Goal: Task Accomplishment & Management: Manage account settings

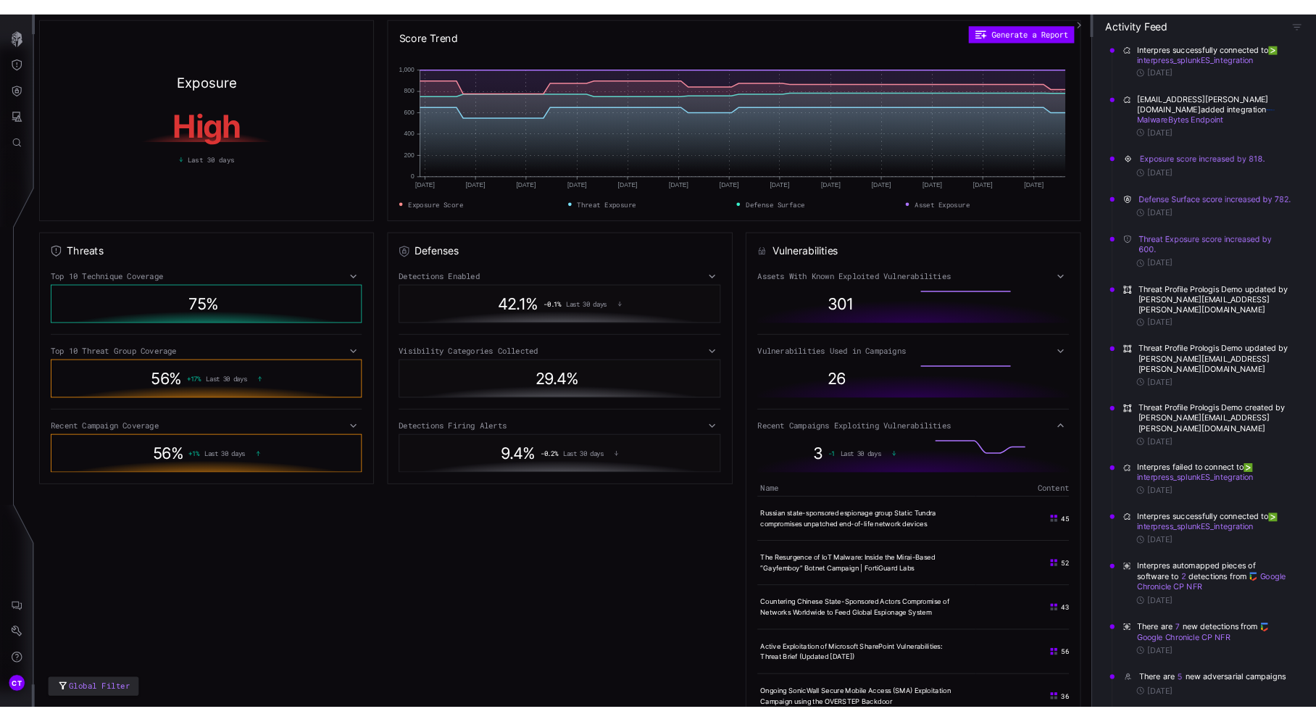
scroll to position [351, 0]
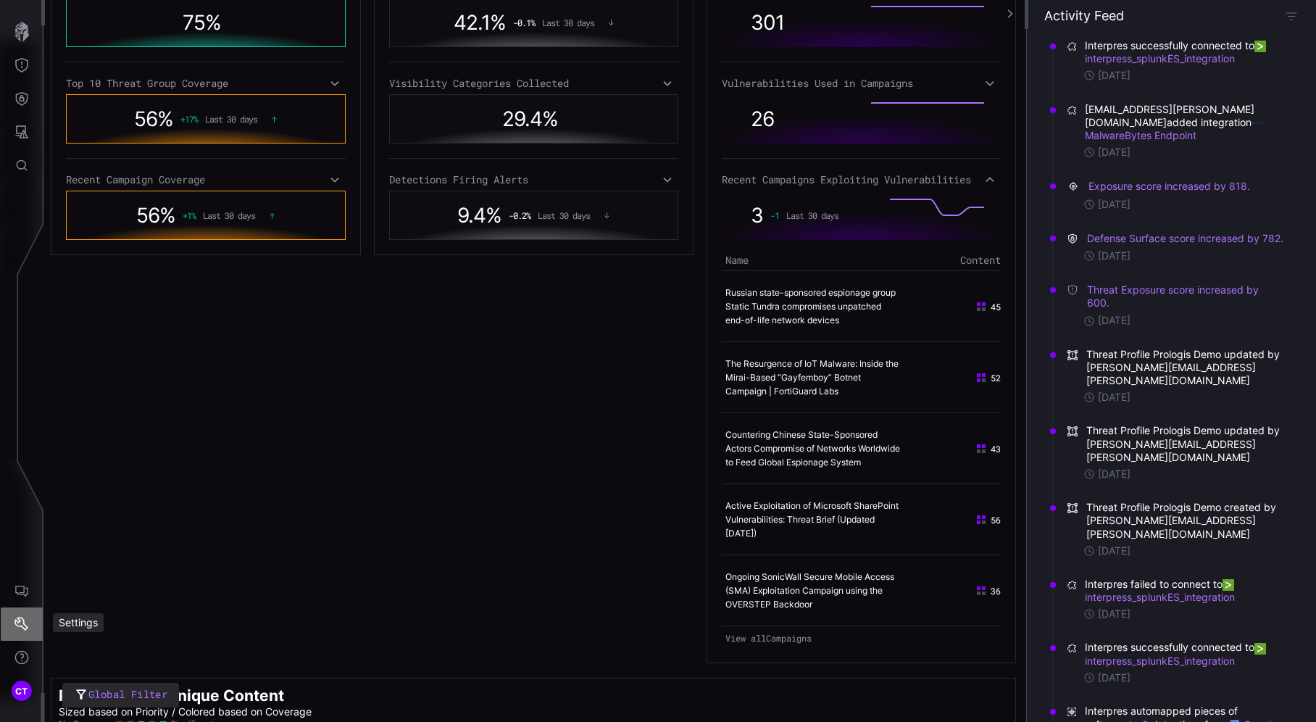
click at [24, 613] on button "Settings" at bounding box center [22, 623] width 42 height 33
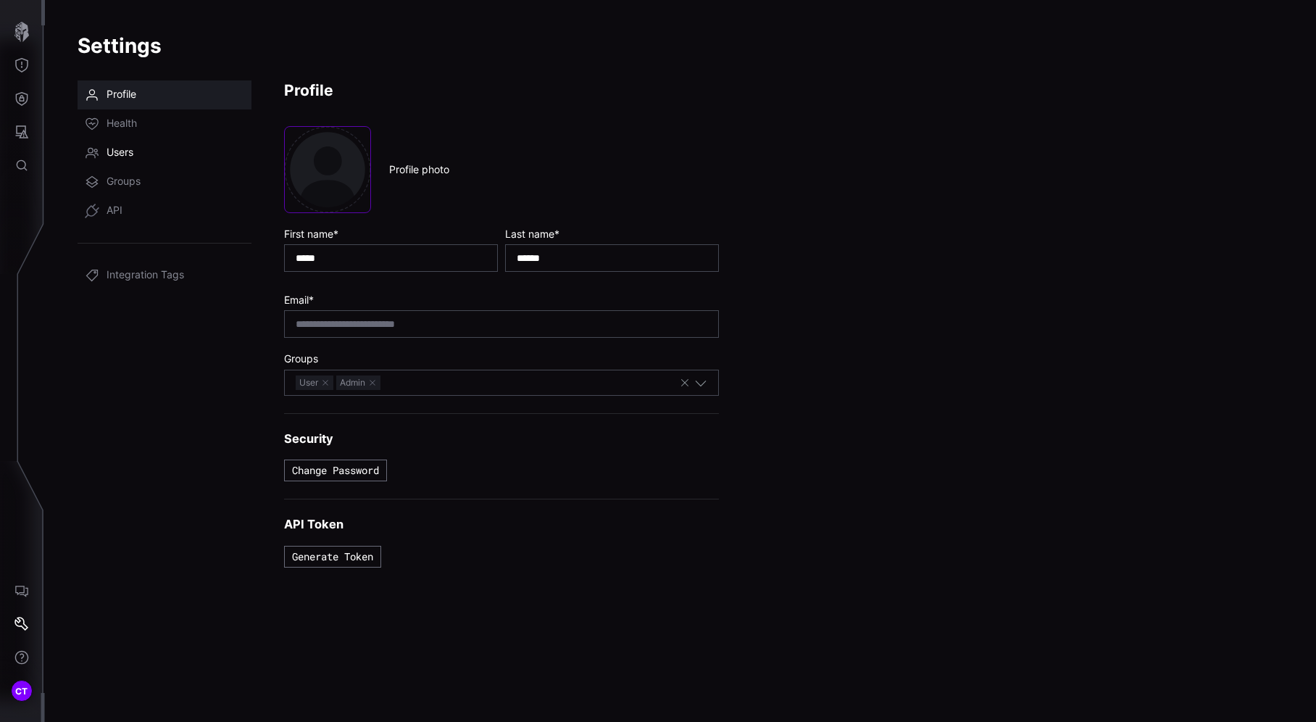
click at [124, 162] on link "Users" at bounding box center [165, 152] width 174 height 29
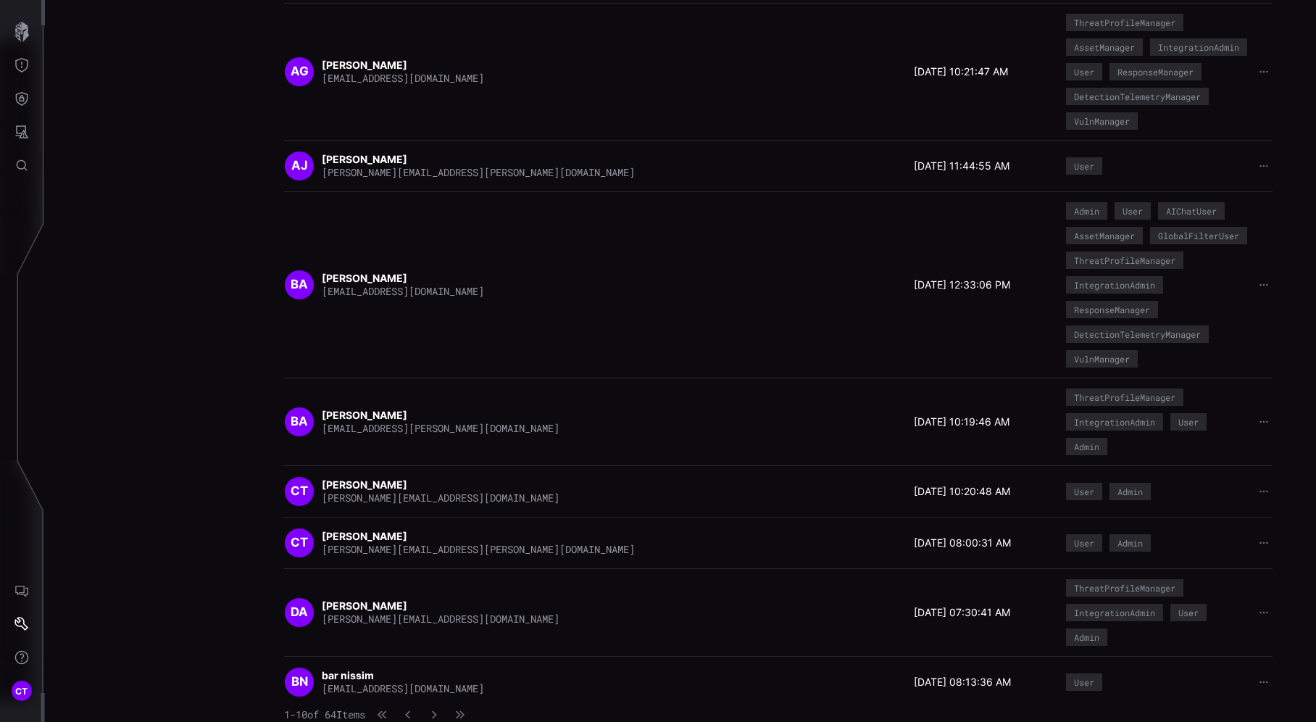
scroll to position [410, 0]
click at [29, 692] on div "CT" at bounding box center [22, 691] width 22 height 22
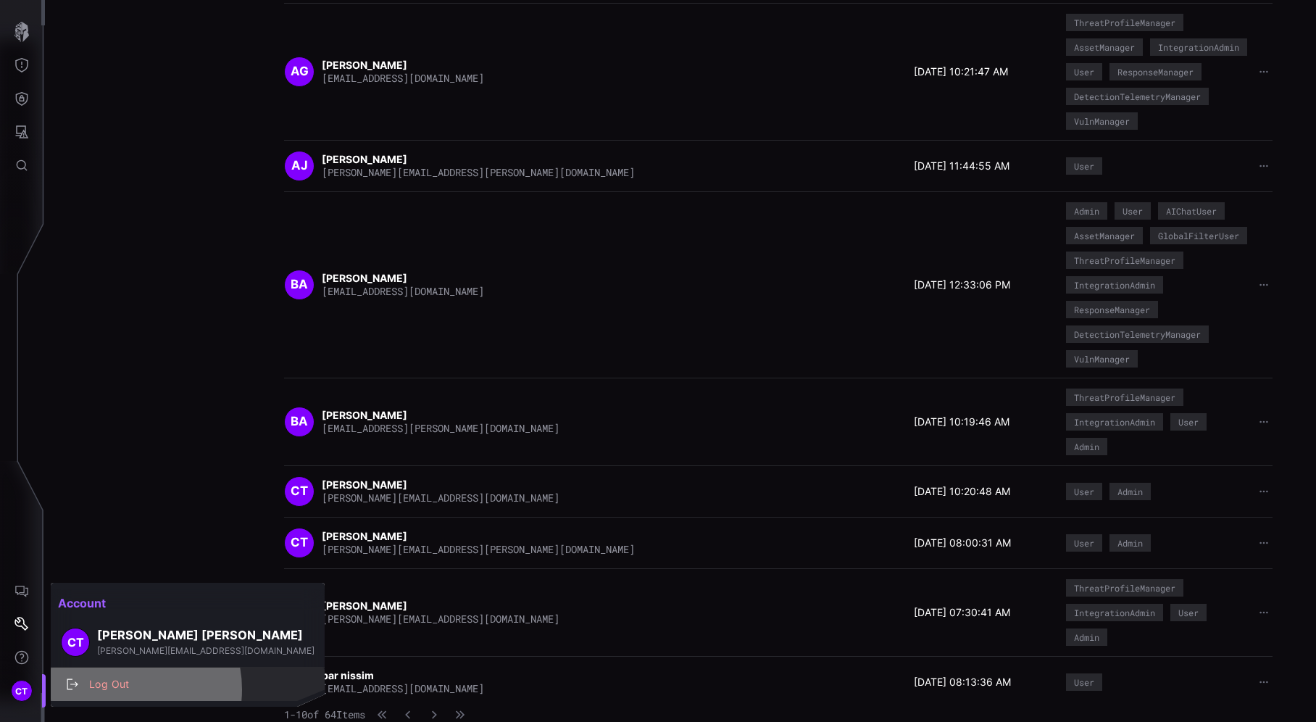
click at [120, 689] on div "Log Out" at bounding box center [195, 685] width 227 height 18
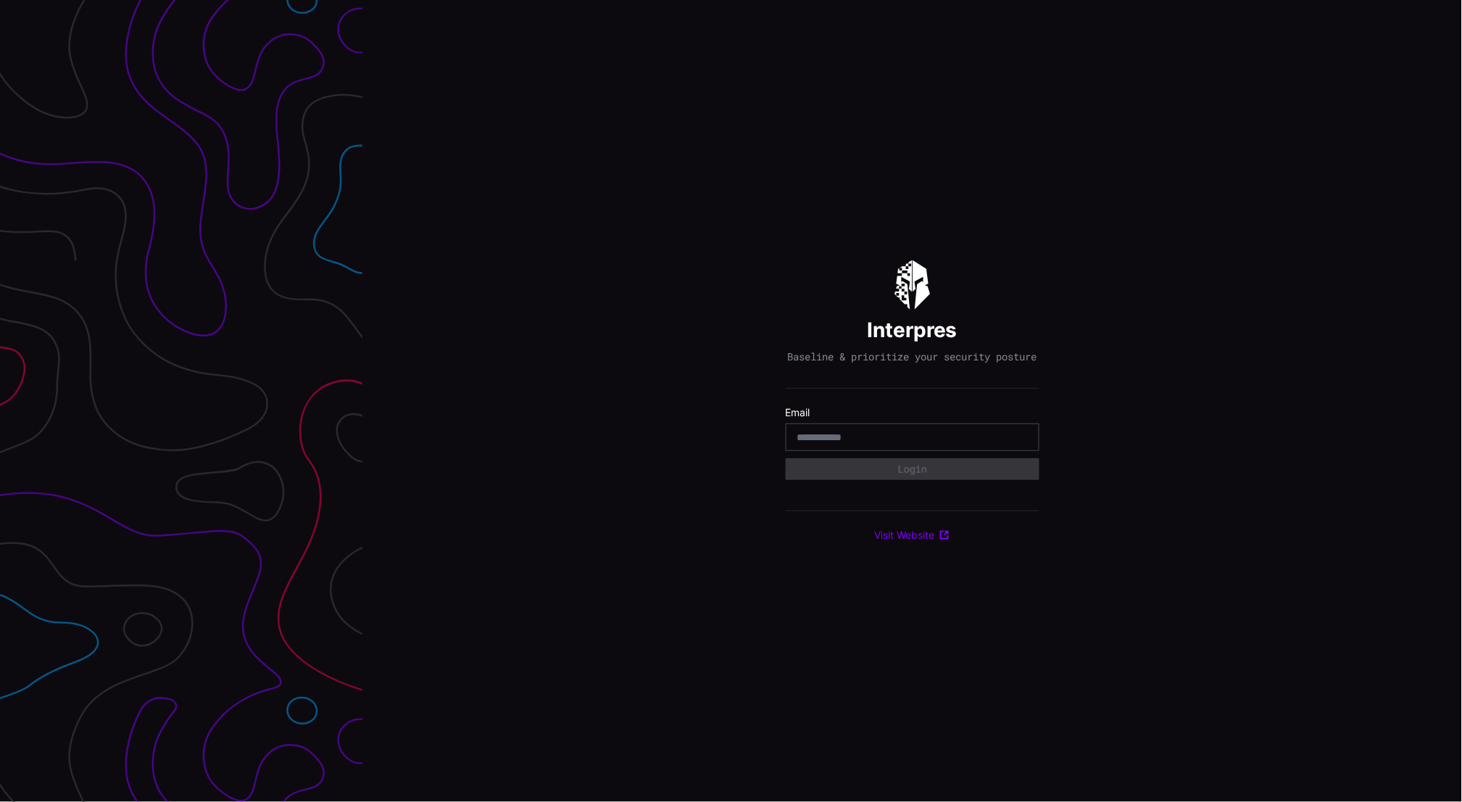
click at [871, 444] on input "email" at bounding box center [912, 437] width 231 height 13
type input "**********"
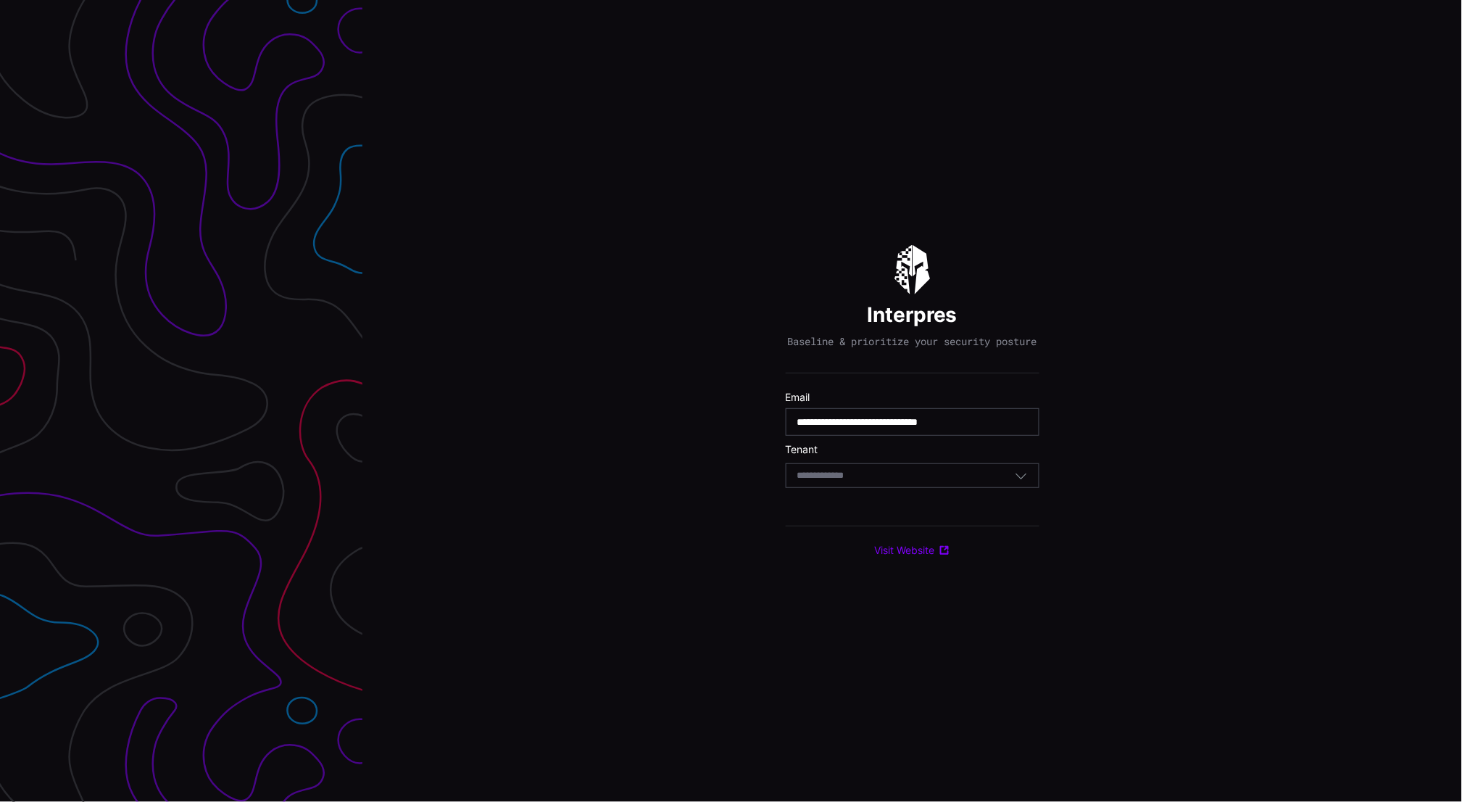
click at [879, 476] on div "Select Tenant" at bounding box center [905, 475] width 217 height 13
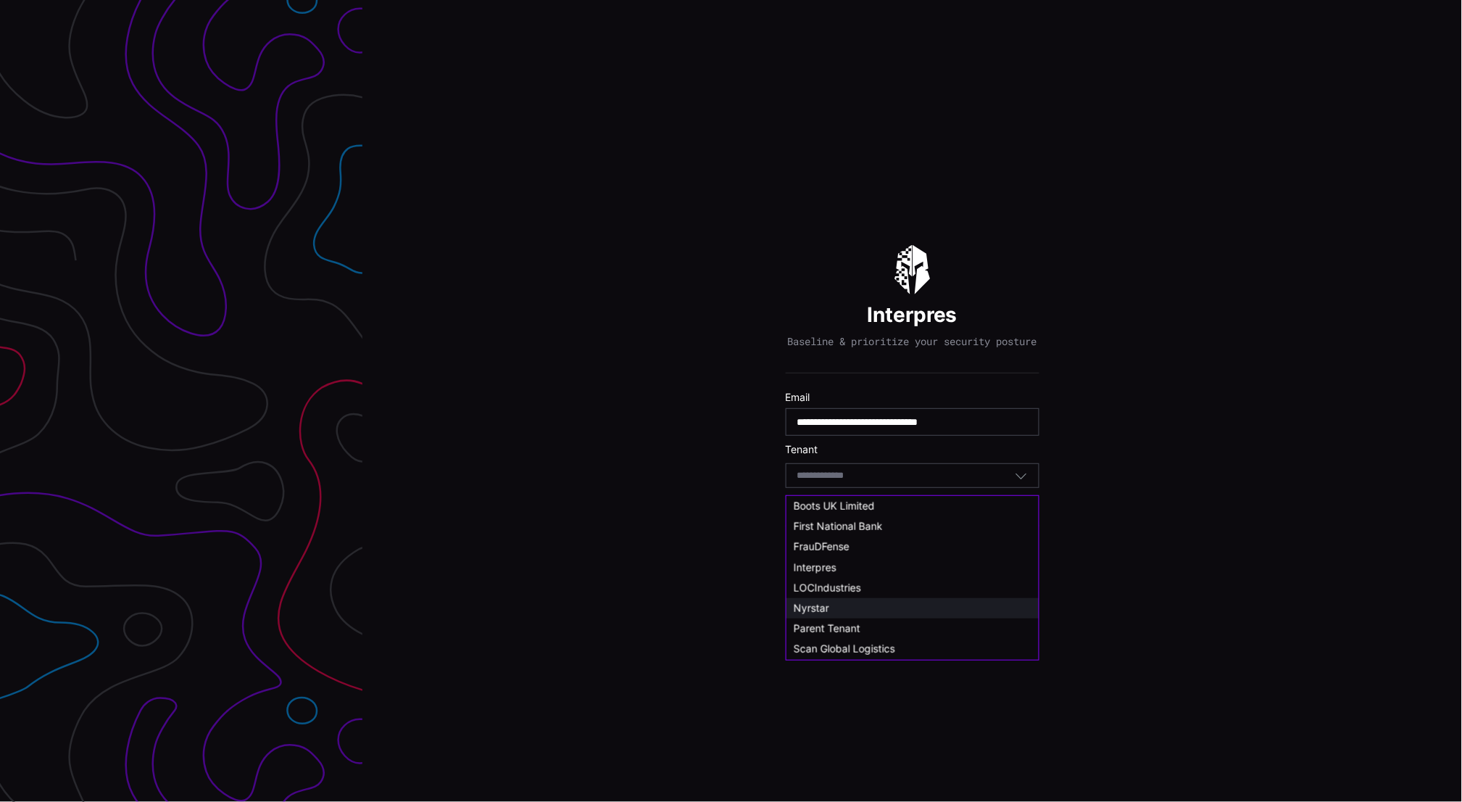
click at [799, 612] on span "Nyrstar" at bounding box center [812, 608] width 36 height 12
